Goal: Task Accomplishment & Management: Use online tool/utility

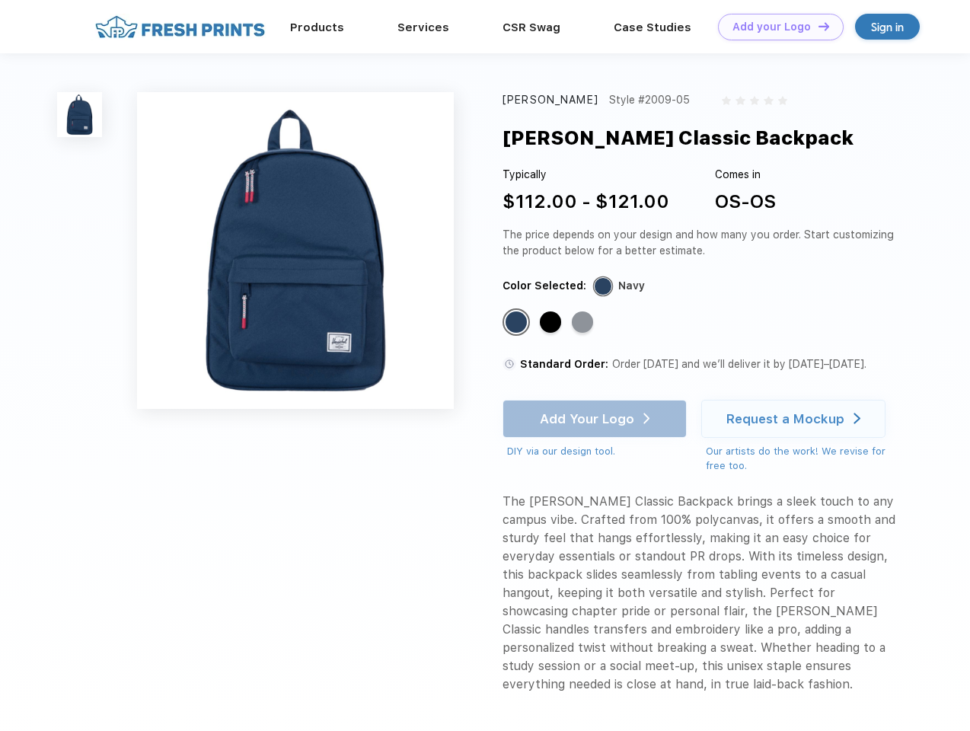
click at [775, 27] on link "Add your Logo Design Tool" at bounding box center [781, 27] width 126 height 27
click at [0, 0] on div "Design Tool" at bounding box center [0, 0] width 0 height 0
click at [817, 26] on link "Add your Logo Design Tool" at bounding box center [781, 27] width 126 height 27
click at [80, 114] on img at bounding box center [79, 114] width 45 height 45
click at [518, 323] on div "Standard Color" at bounding box center [515, 321] width 21 height 21
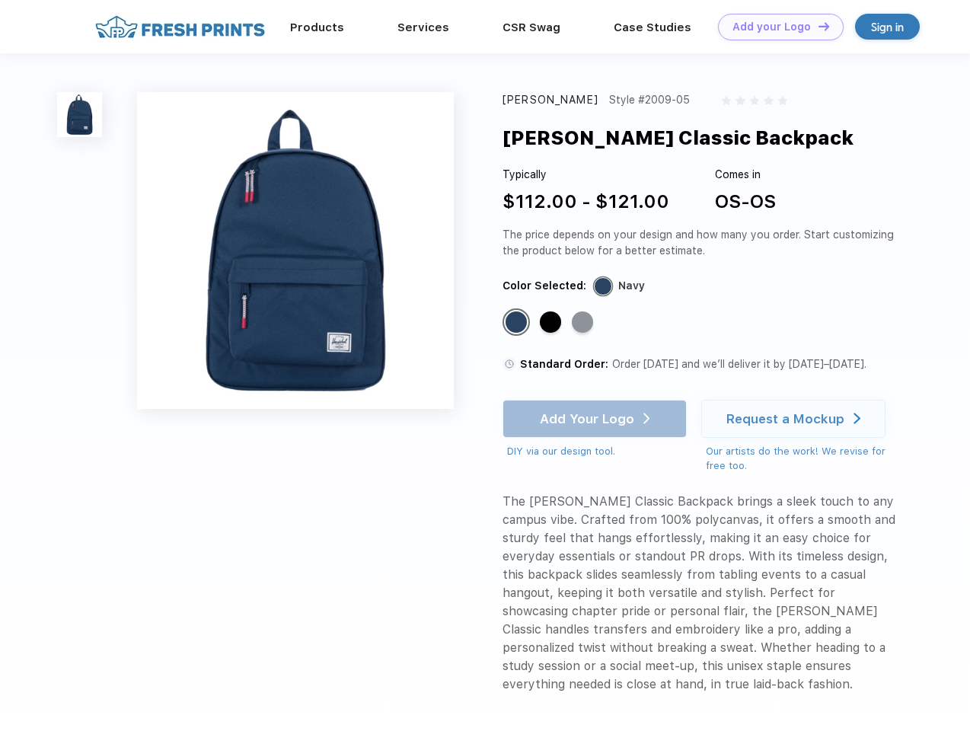
click at [552, 323] on div "Standard Color" at bounding box center [550, 321] width 21 height 21
click at [584, 323] on div "Standard Color" at bounding box center [582, 321] width 21 height 21
click at [596, 419] on div "Add Your Logo DIY via our design tool. Ah shoot! This product isn't up in our d…" at bounding box center [594, 429] width 184 height 59
click at [796, 419] on div "Request a Mockup" at bounding box center [785, 418] width 118 height 15
